Goal: Find specific page/section: Find specific page/section

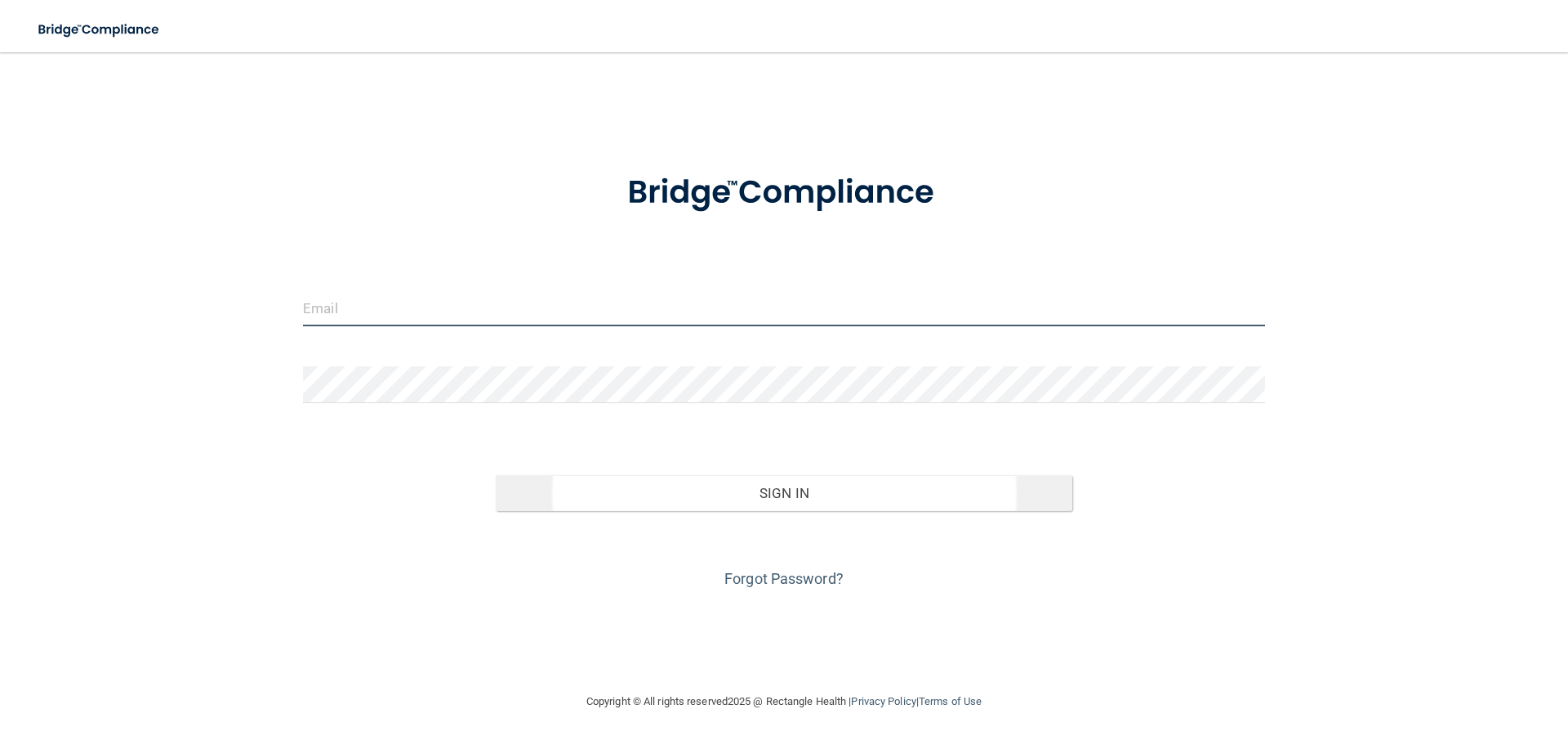
type input "[EMAIL_ADDRESS][DOMAIN_NAME]"
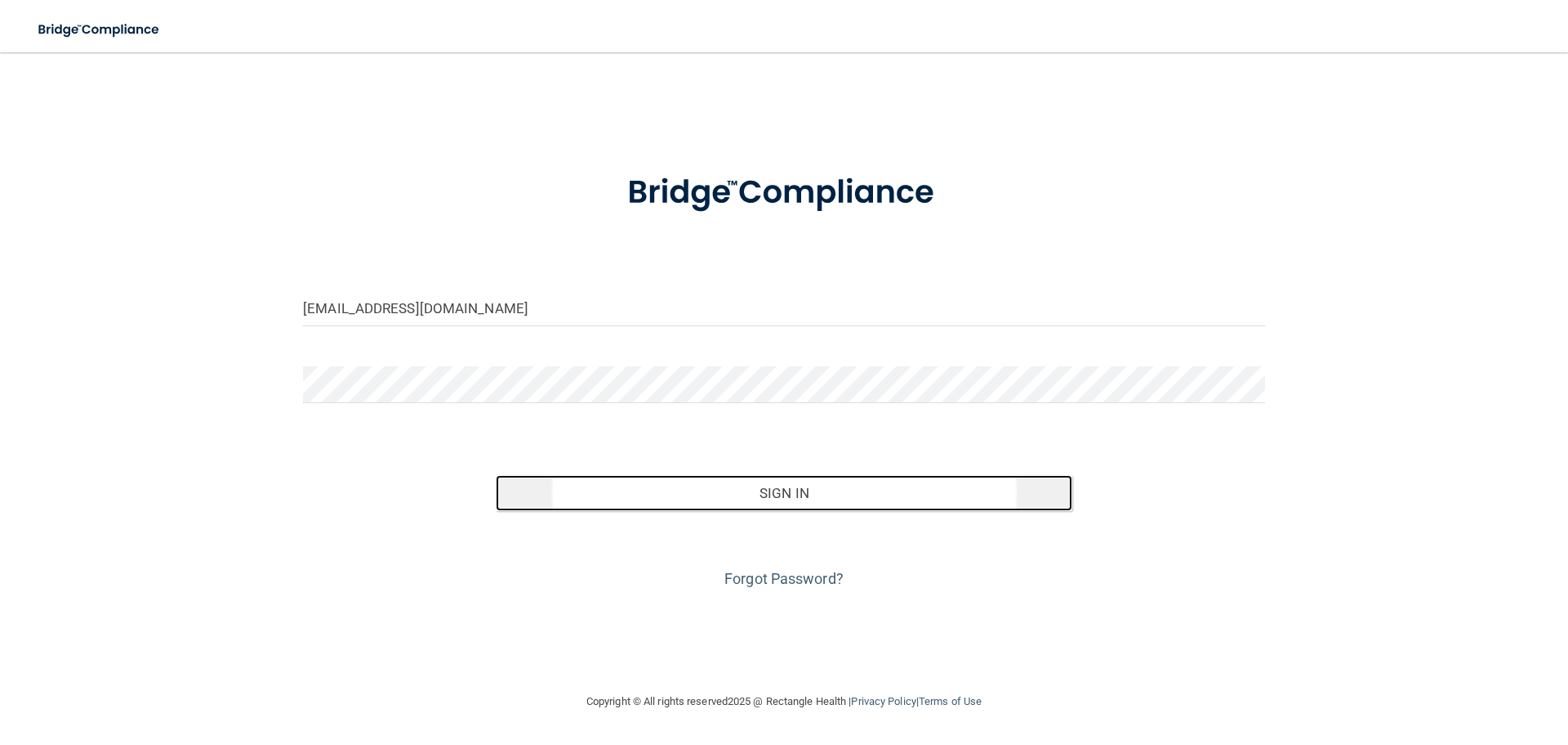
click at [643, 505] on button "Sign In" at bounding box center [784, 493] width 578 height 36
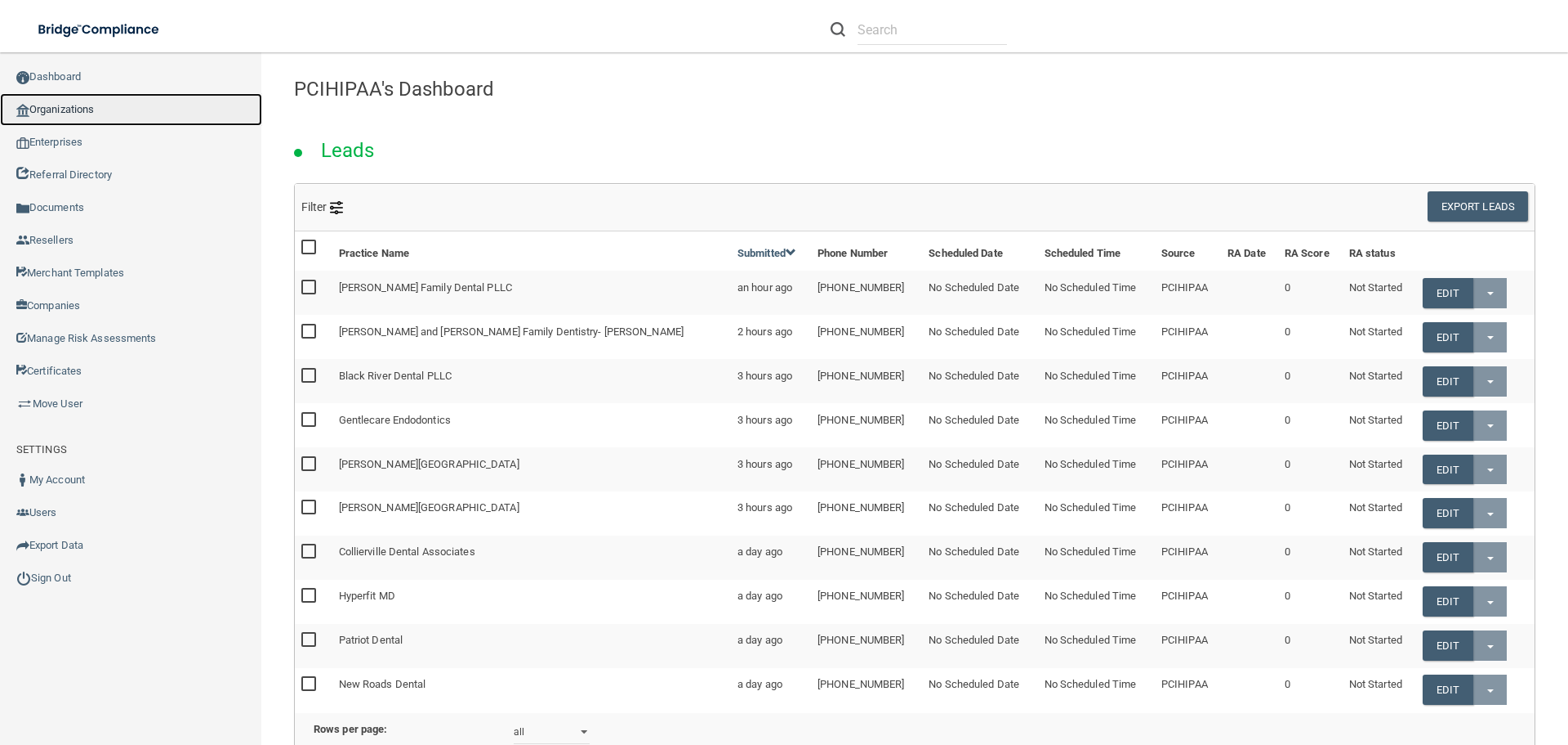
click at [92, 110] on link "Organizations" at bounding box center [131, 109] width 262 height 33
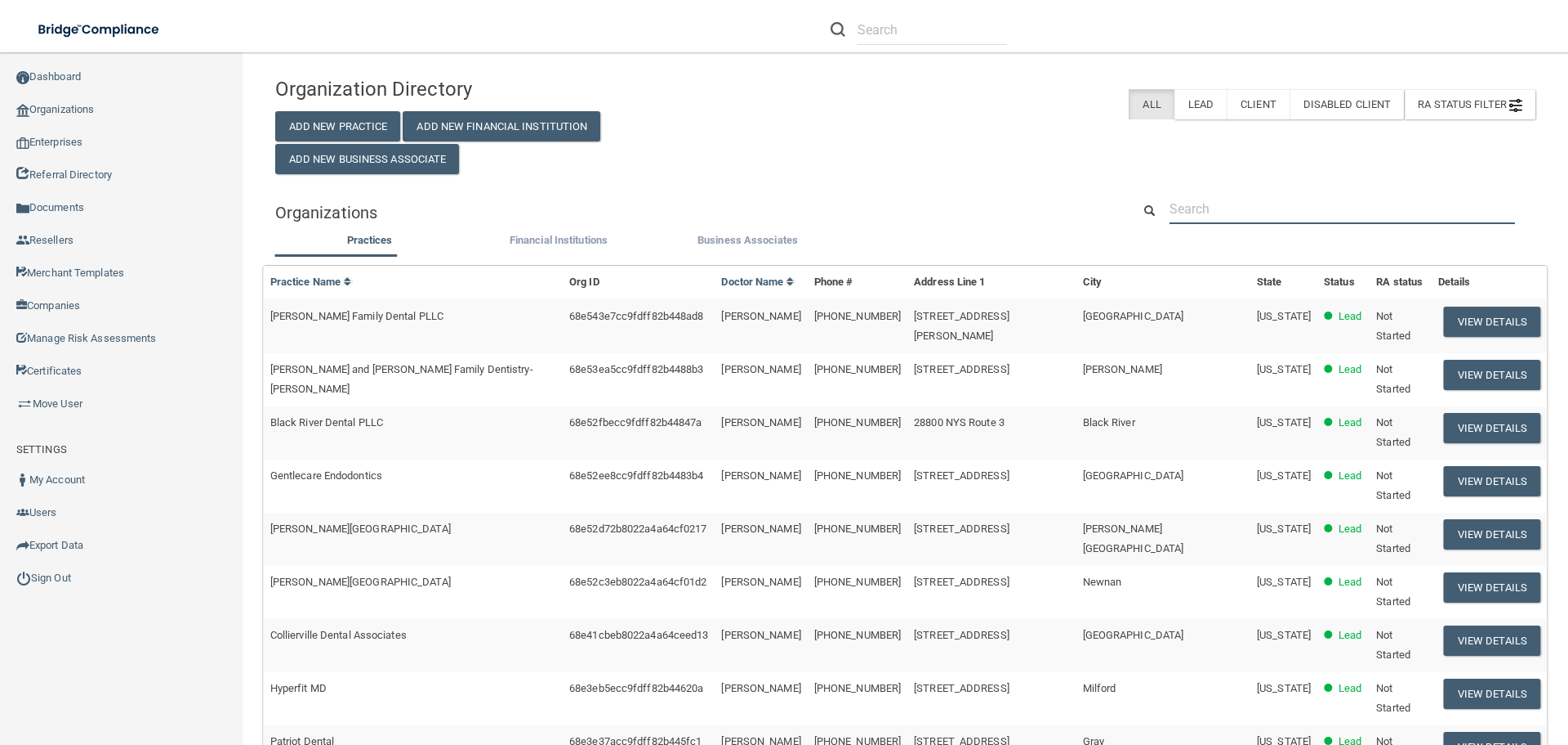
click at [1213, 215] on input "text" at bounding box center [1342, 209] width 346 height 30
paste input "[PERSON_NAME] PLLC"
type input "[PERSON_NAME] PLLC"
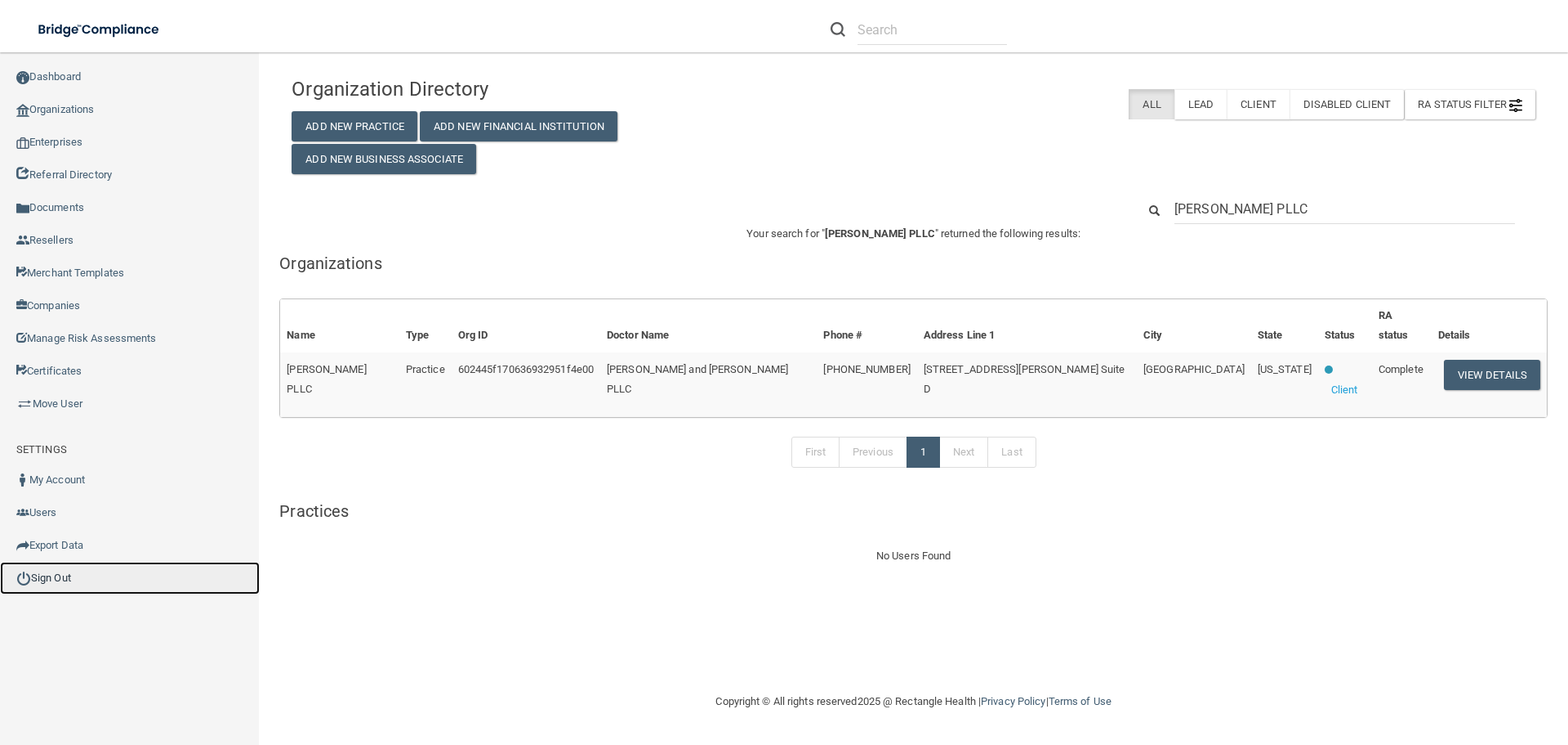
click at [57, 576] on link "Sign Out" at bounding box center [130, 577] width 260 height 33
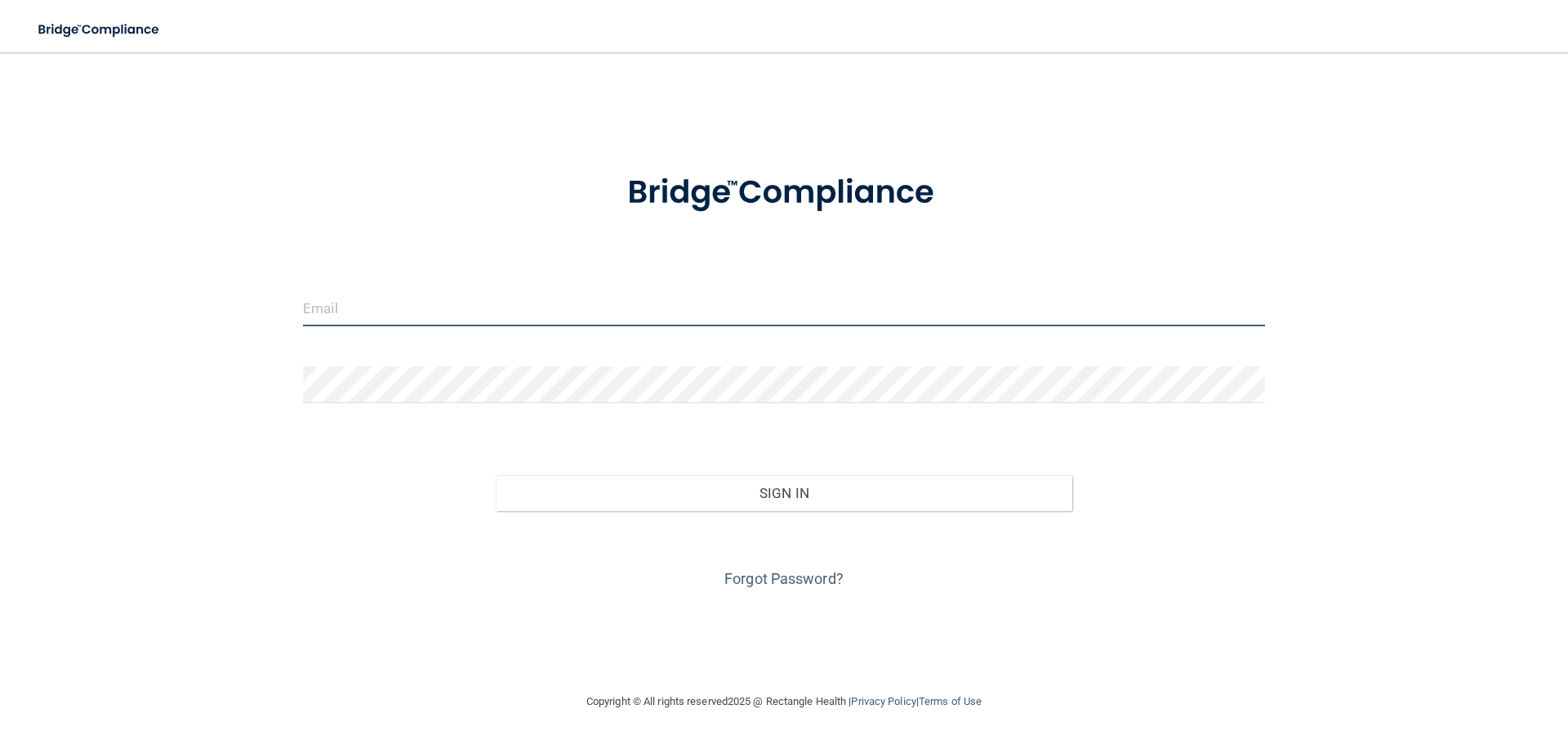
type input "[EMAIL_ADDRESS][DOMAIN_NAME]"
